Goal: Task Accomplishment & Management: Use online tool/utility

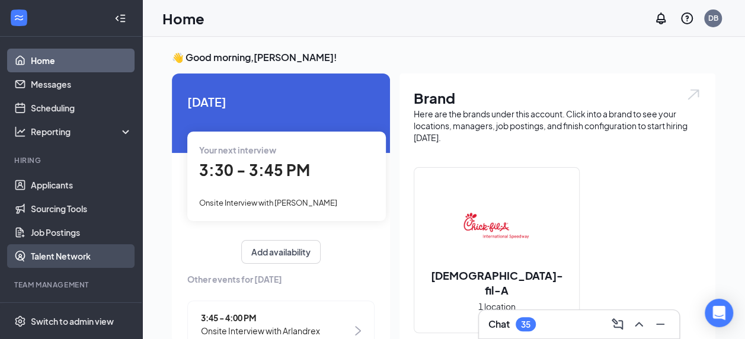
scroll to position [95, 0]
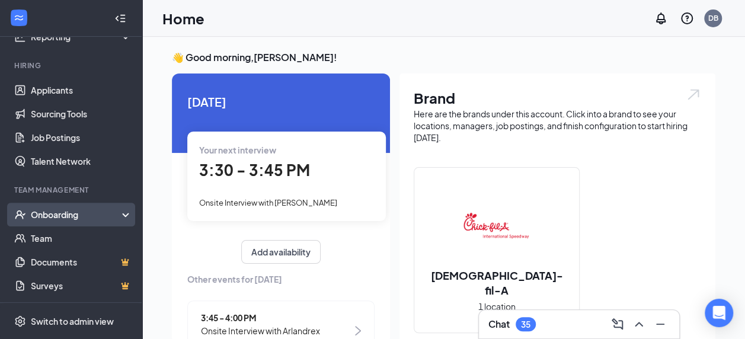
click at [55, 215] on div "Onboarding" at bounding box center [76, 215] width 91 height 12
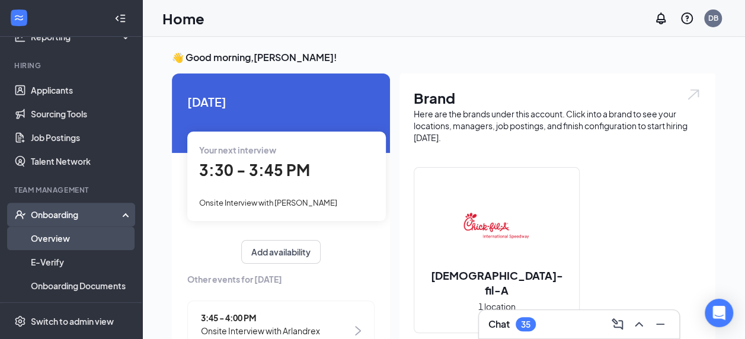
click at [52, 231] on link "Overview" at bounding box center [81, 238] width 101 height 24
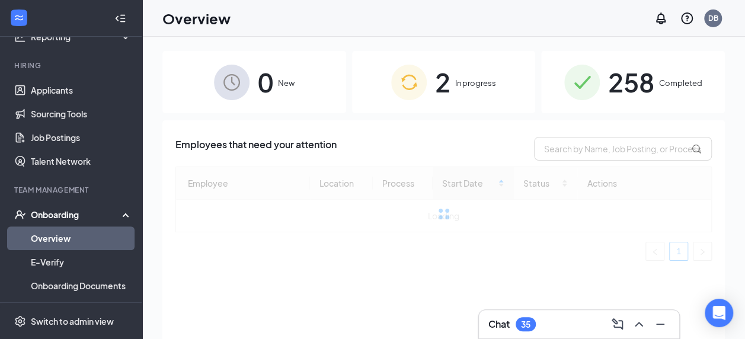
click at [444, 81] on span "2" at bounding box center [442, 82] width 15 height 41
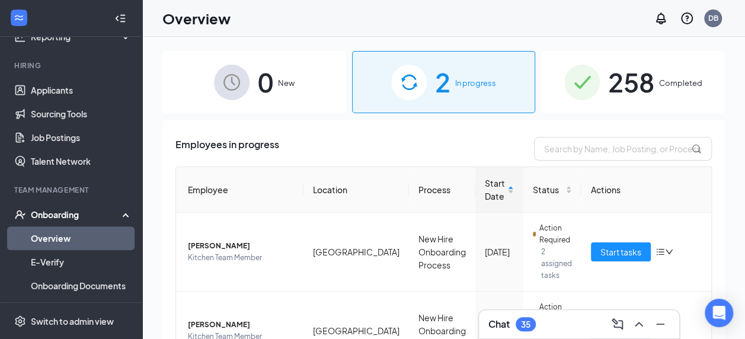
click at [608, 89] on span "258" at bounding box center [631, 82] width 46 height 41
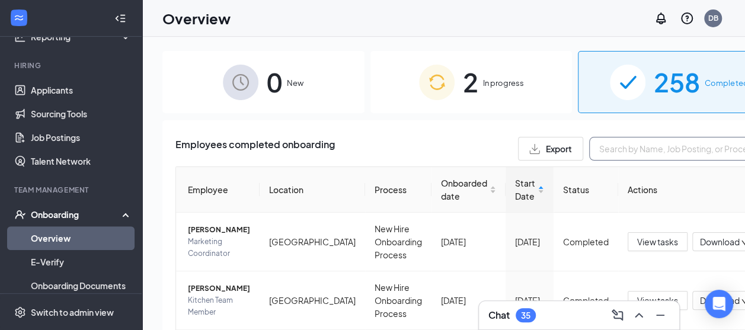
click at [600, 146] on input "text" at bounding box center [678, 149] width 178 height 24
type input "hunter"
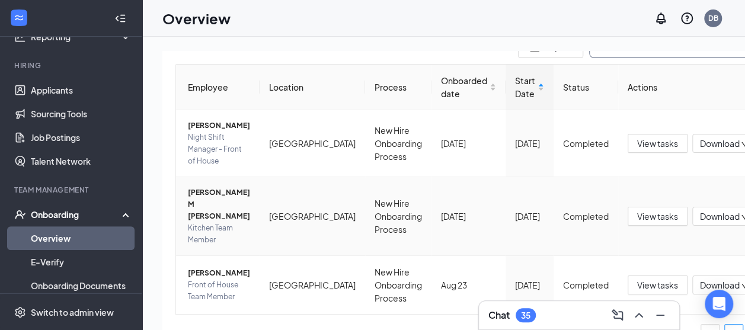
scroll to position [150, 0]
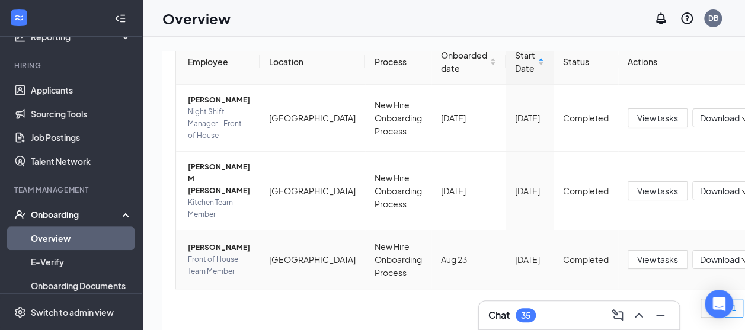
click at [199, 242] on span "[PERSON_NAME]" at bounding box center [219, 248] width 62 height 12
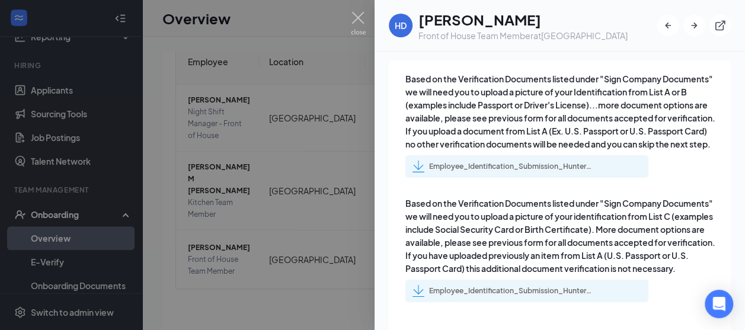
scroll to position [1973, 0]
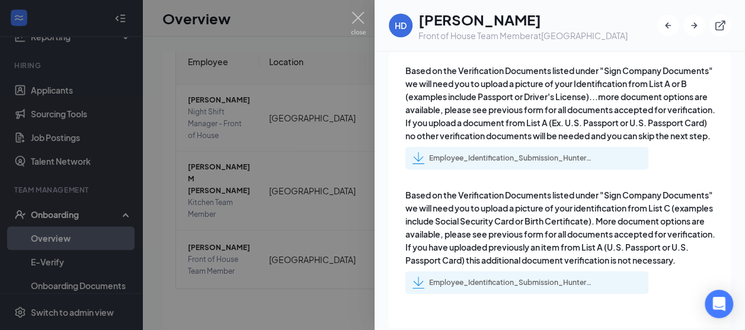
drag, startPoint x: 236, startPoint y: 321, endPoint x: 363, endPoint y: 9, distance: 337.3
click at [363, 9] on div at bounding box center [372, 165] width 745 height 330
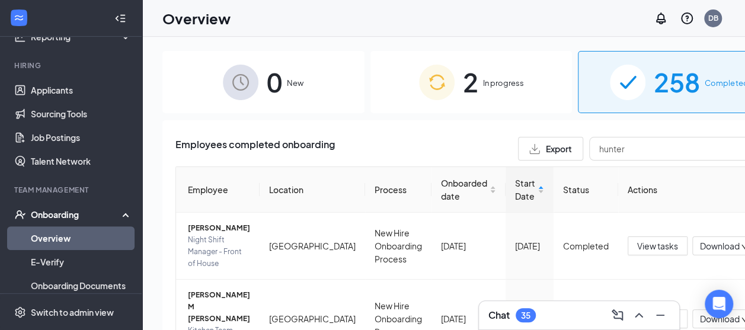
click at [31, 245] on link "Overview" at bounding box center [81, 238] width 101 height 24
